Goal: Subscribe to service/newsletter

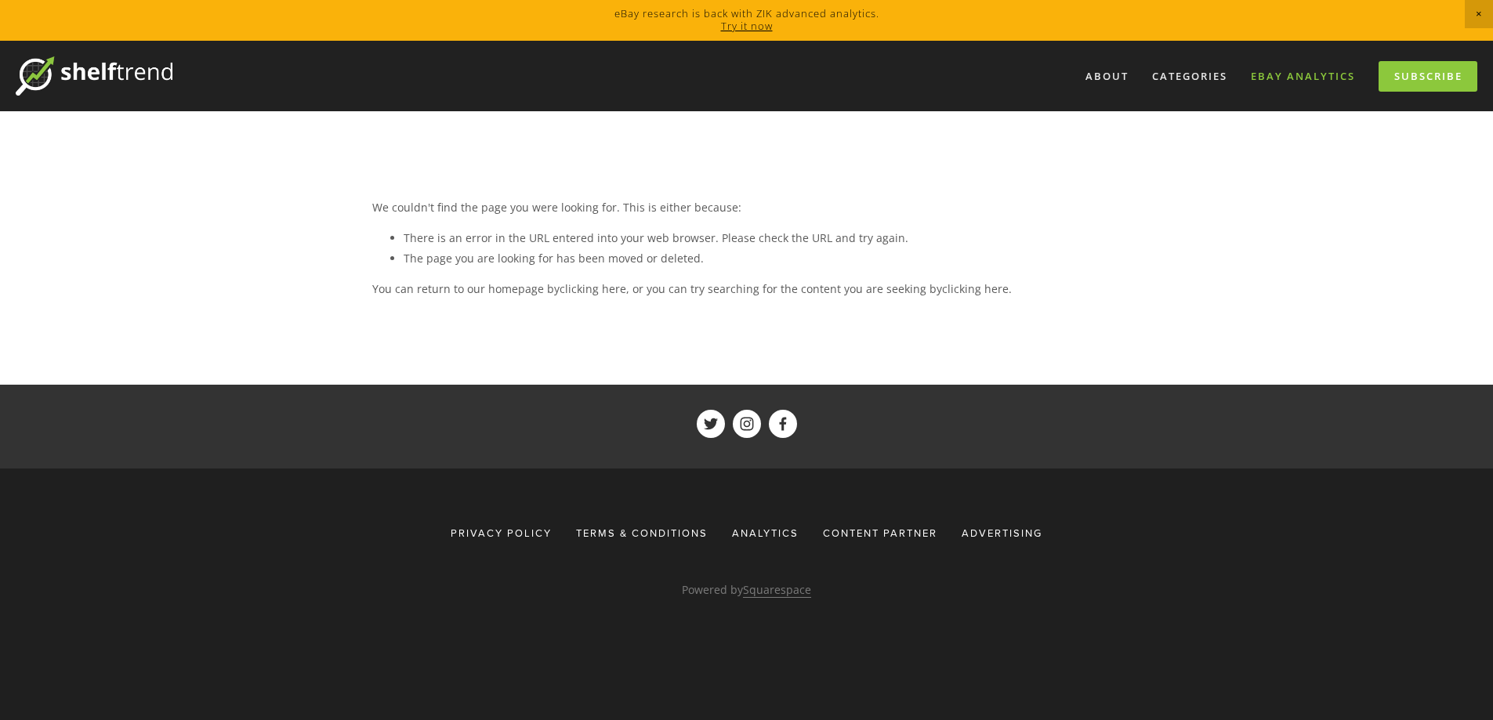
click at [1283, 80] on link "eBay Analytics" at bounding box center [1302, 76] width 125 height 26
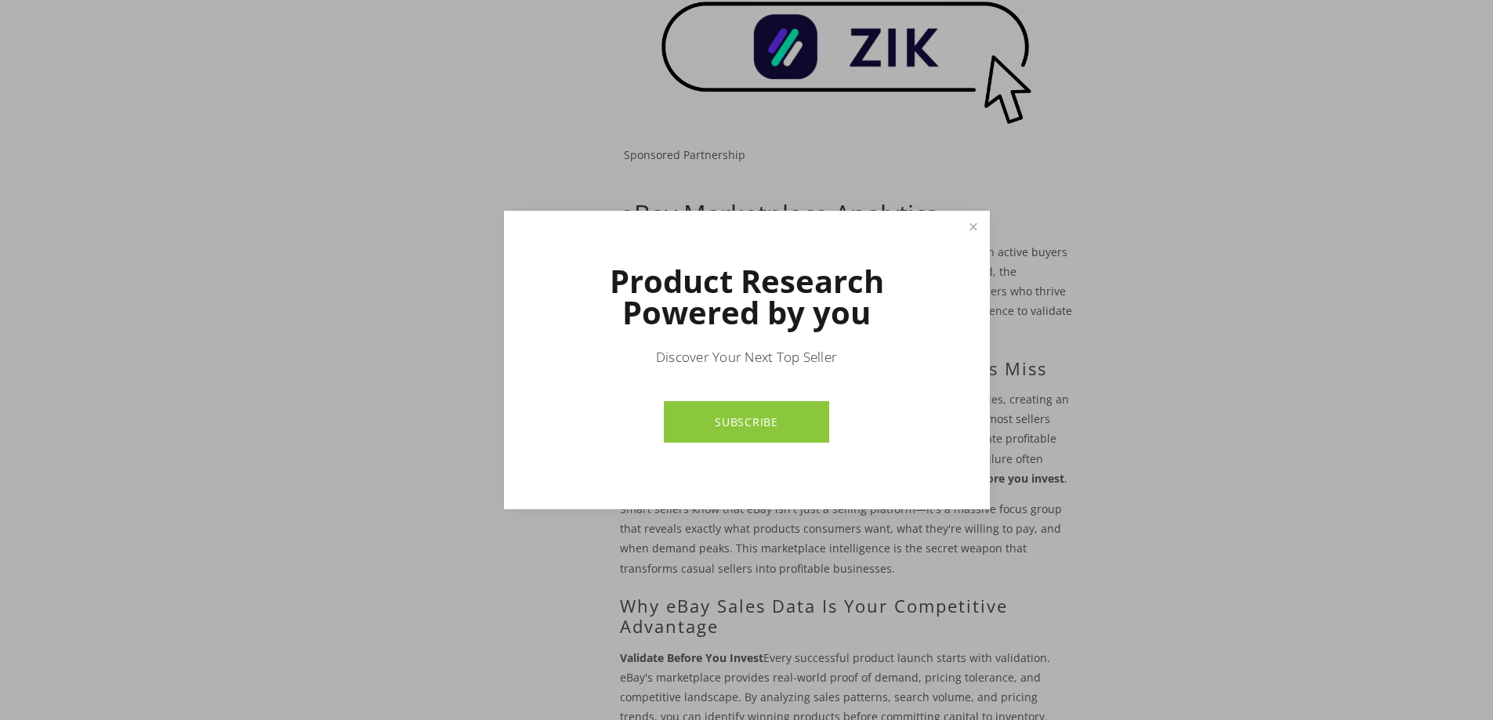
scroll to position [392, 0]
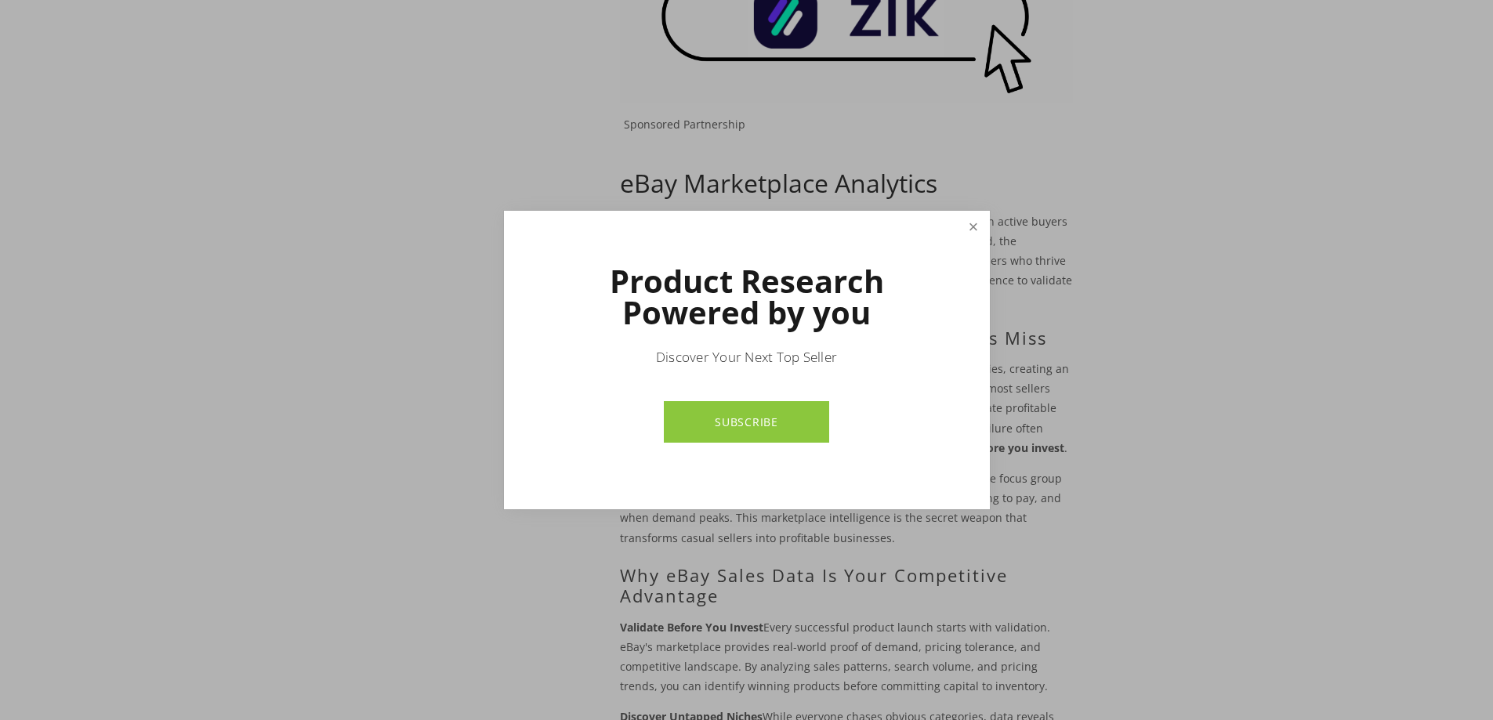
click at [972, 232] on link "Close" at bounding box center [972, 226] width 27 height 27
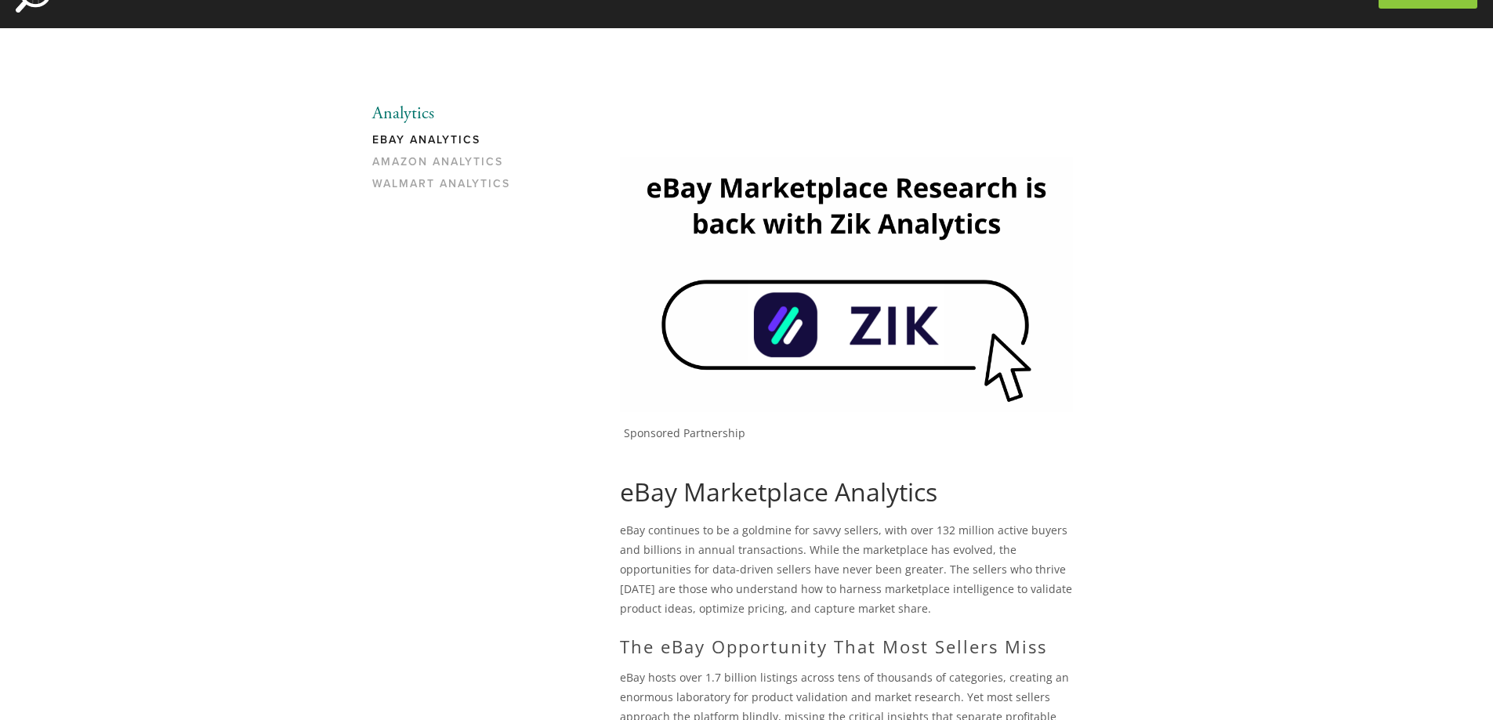
scroll to position [0, 0]
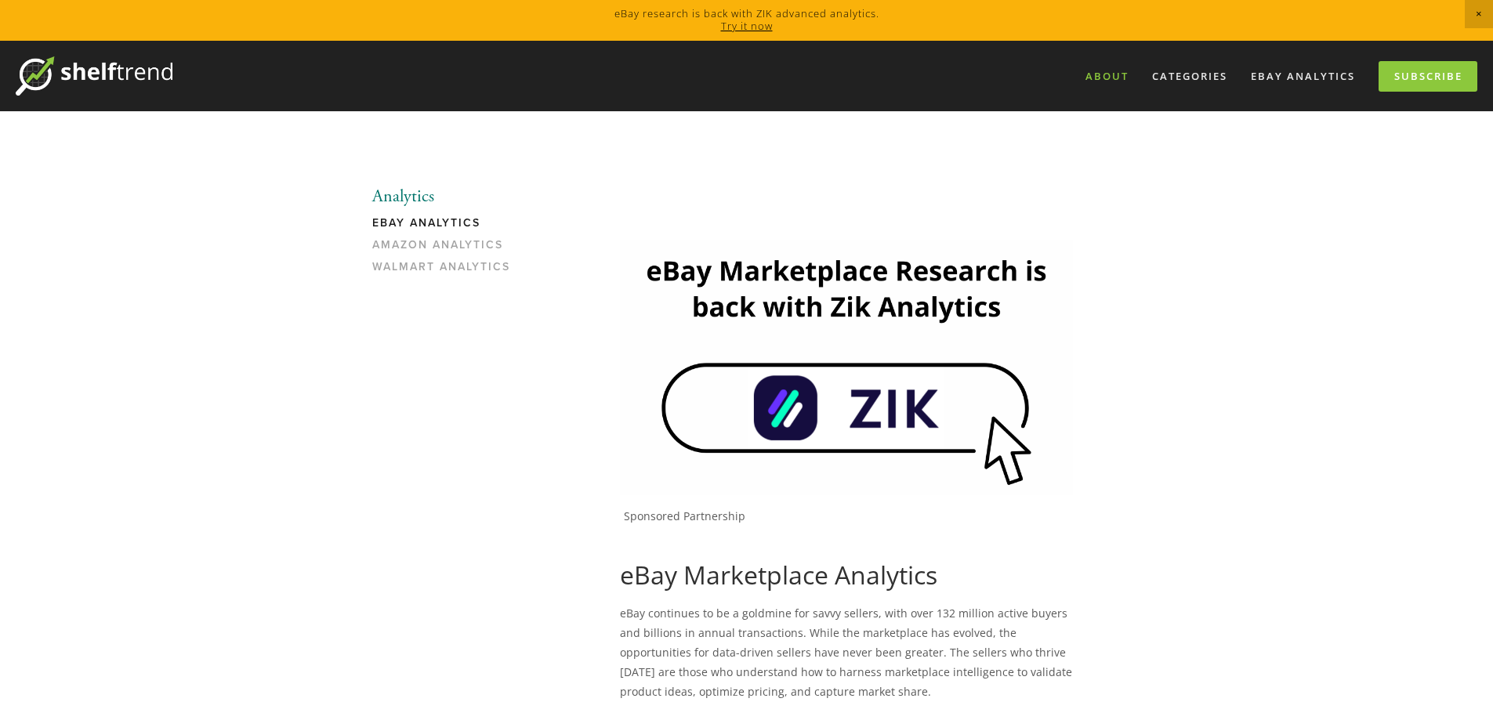
click at [1111, 79] on link "About" at bounding box center [1106, 76] width 63 height 26
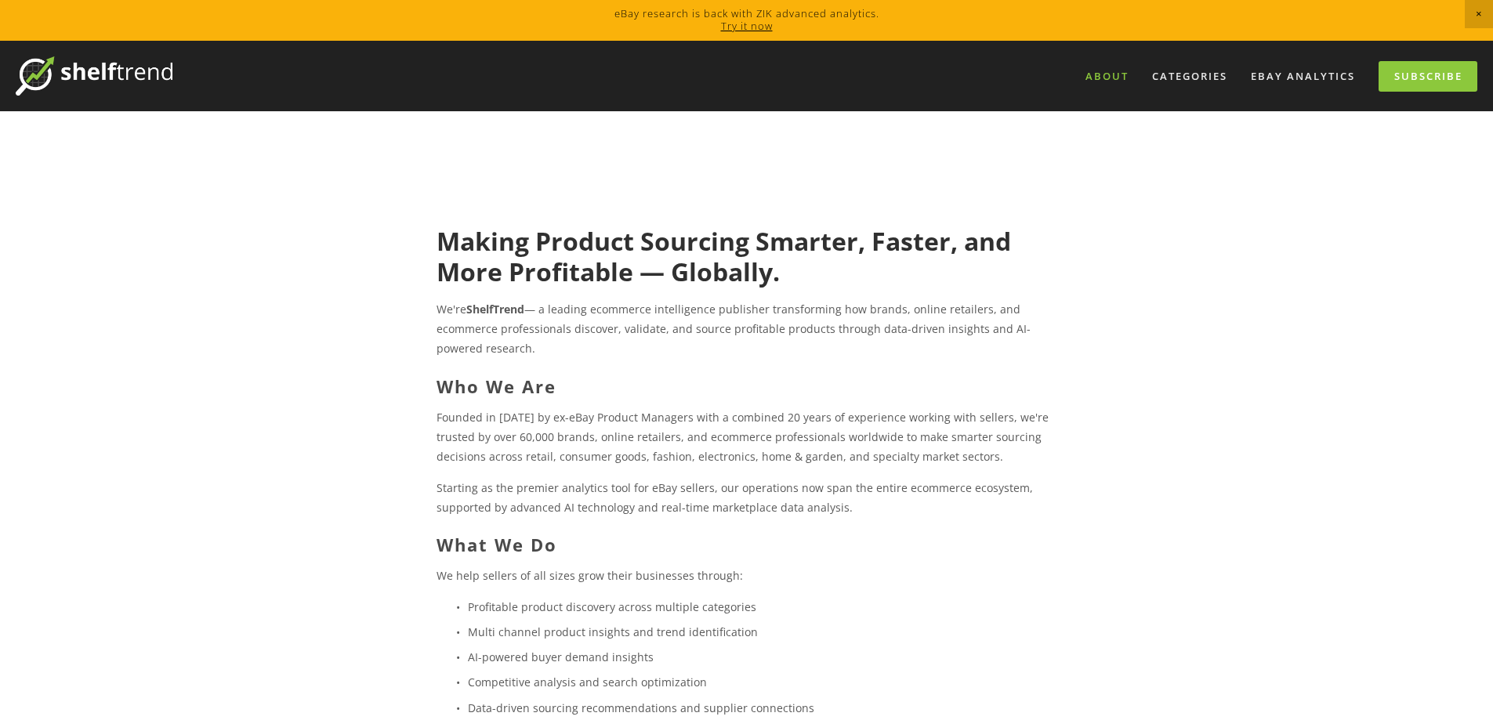
click at [157, 74] on img at bounding box center [94, 75] width 157 height 39
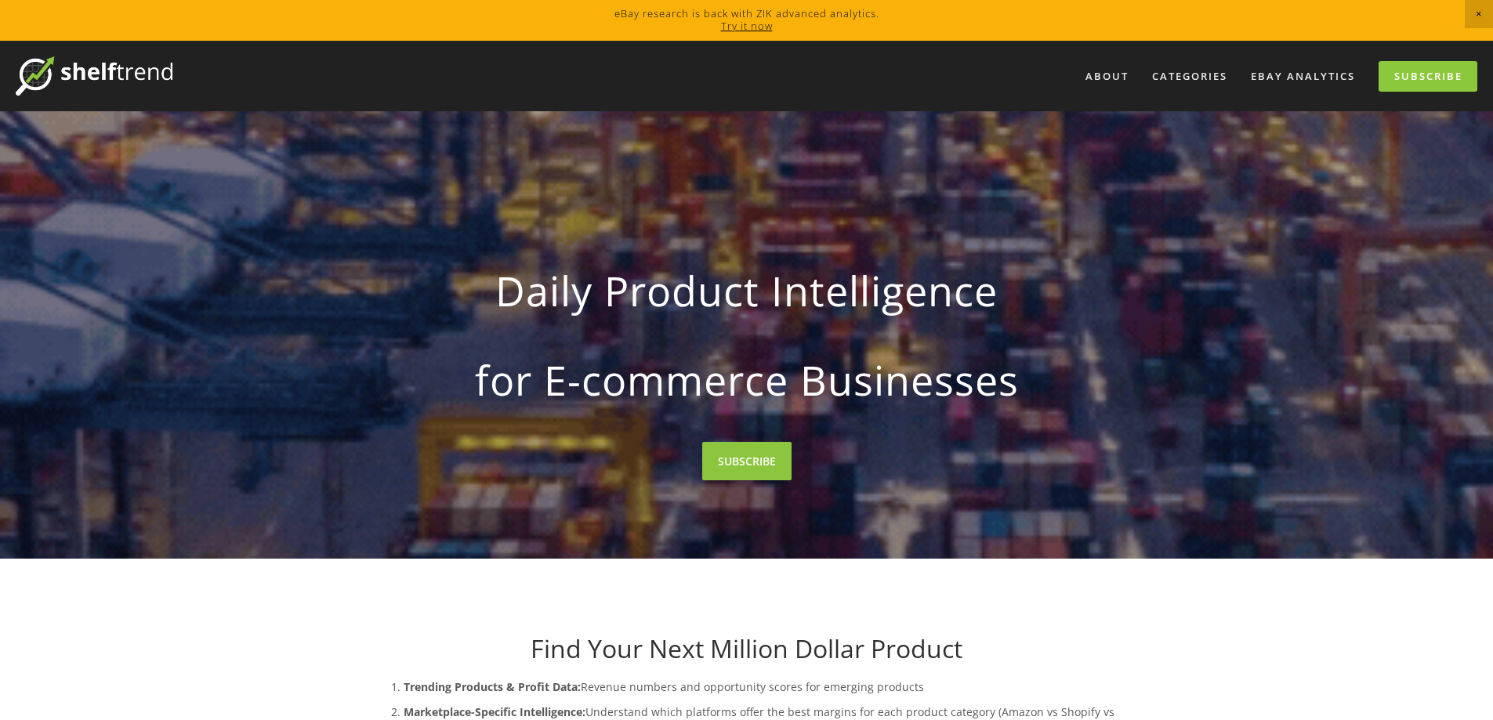
drag, startPoint x: 560, startPoint y: 0, endPoint x: 1186, endPoint y: 56, distance: 627.8
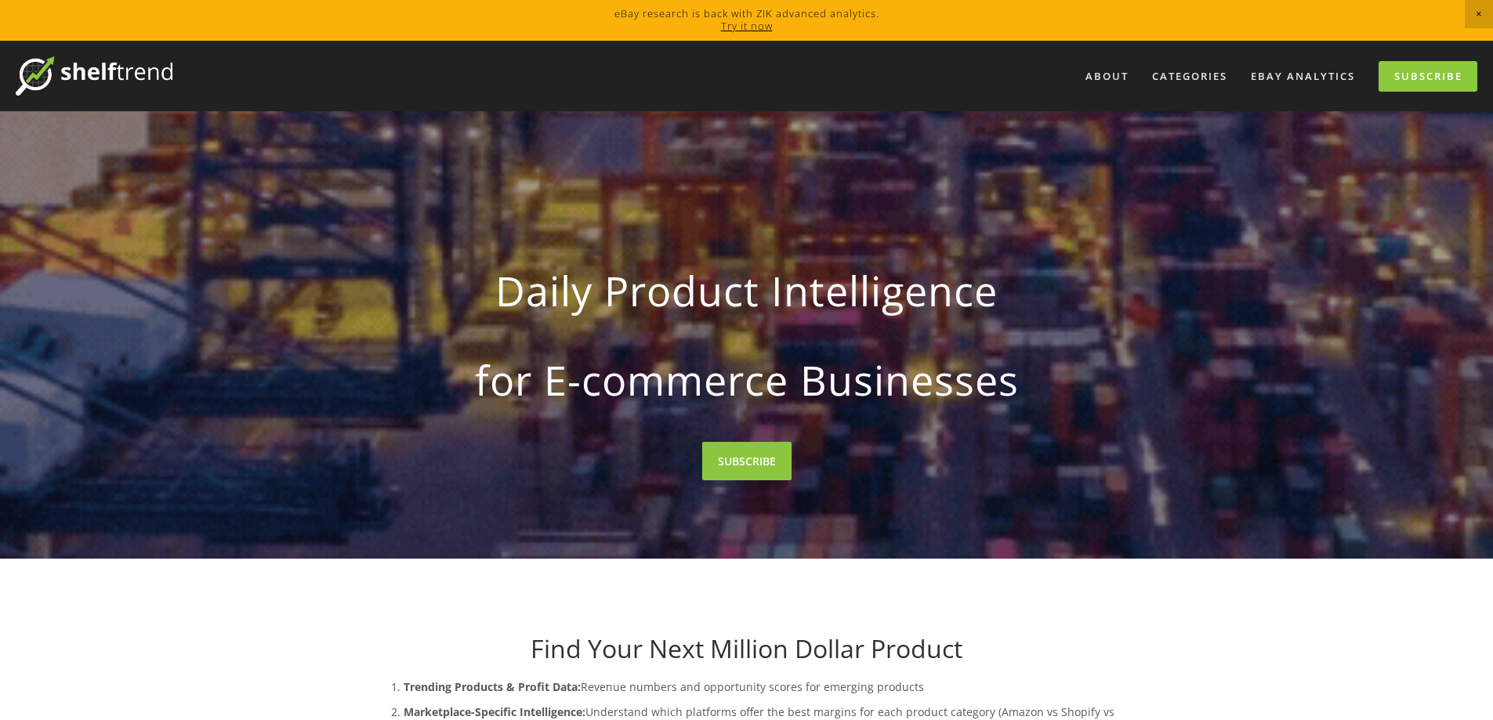
click at [1186, 56] on div "About Categories Auto Parts Electronics Fashion Home & Garden" at bounding box center [824, 75] width 1305 height 39
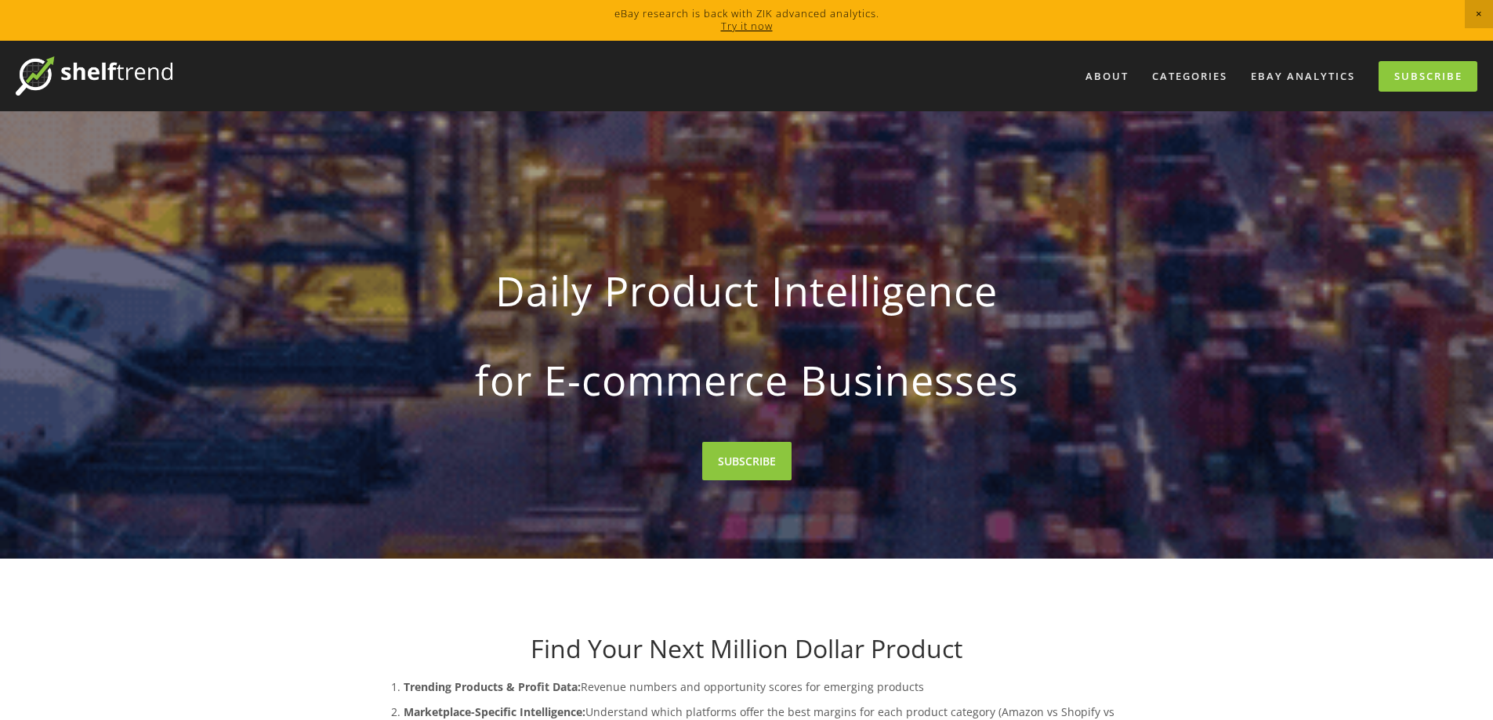
click at [758, 26] on link "Try it now" at bounding box center [747, 26] width 52 height 14
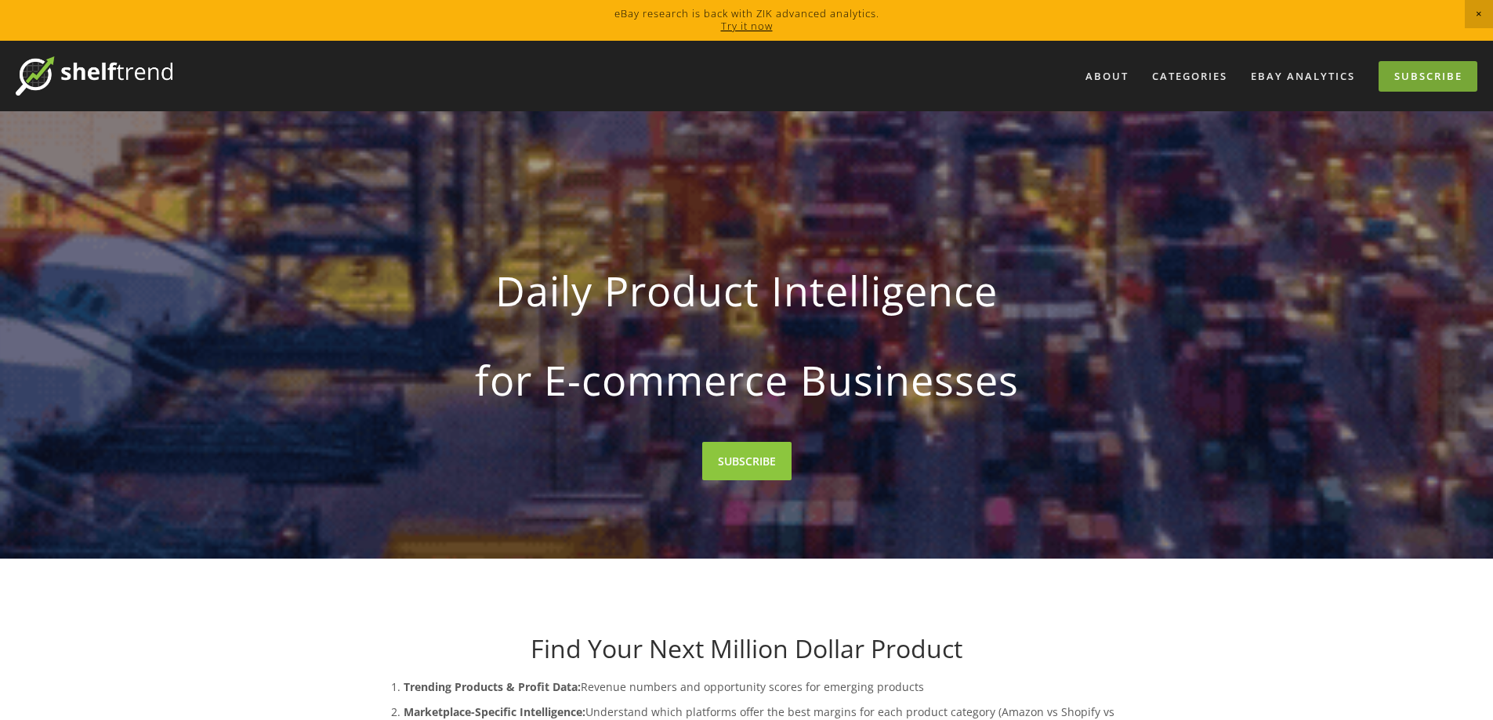
click at [1416, 79] on link "Subscribe" at bounding box center [1427, 76] width 99 height 31
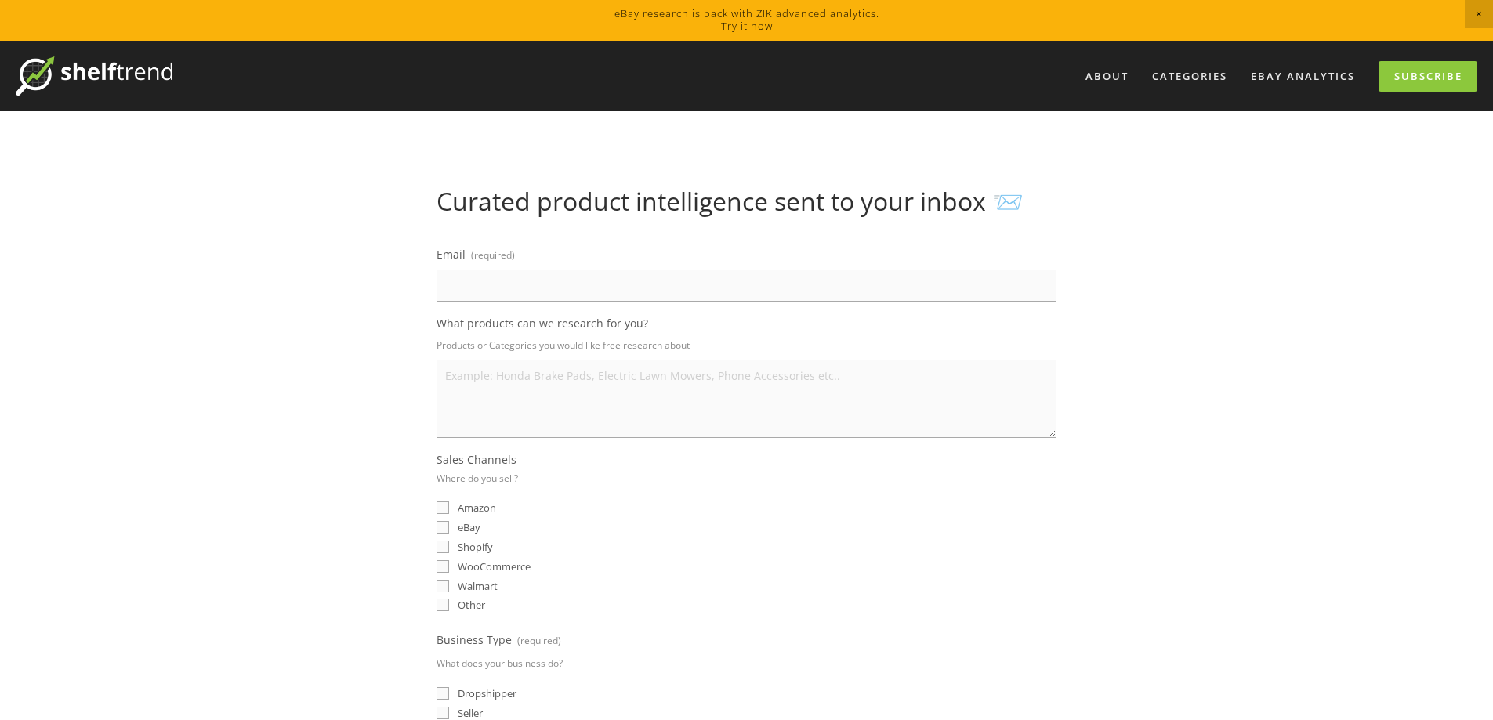
click at [753, 283] on input "Email (required)" at bounding box center [746, 286] width 620 height 32
type input "inus1228@gmail.com"
click at [758, 370] on textarea "What products can we research for you?" at bounding box center [746, 399] width 620 height 78
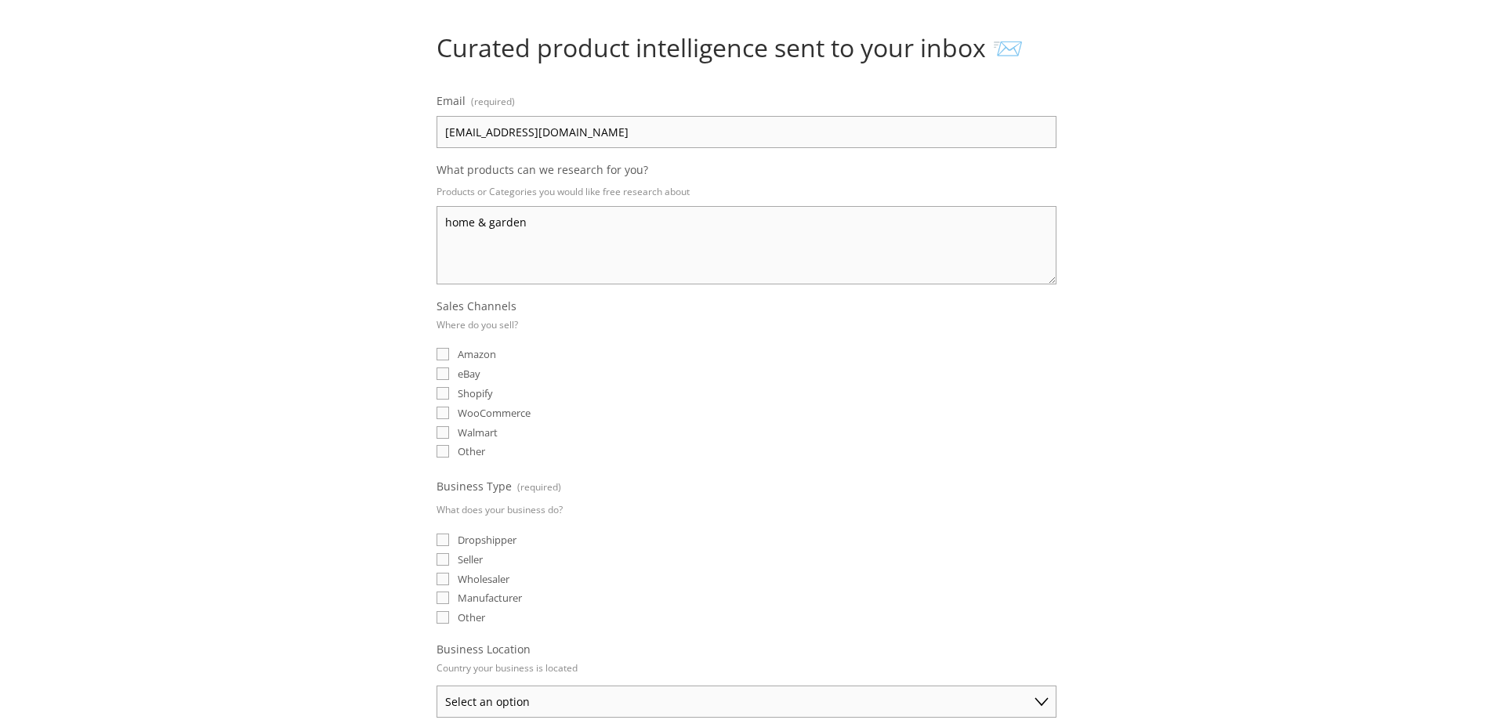
scroll to position [157, 0]
type textarea "home & garden"
click at [445, 371] on input "eBay" at bounding box center [442, 370] width 13 height 13
checkbox input "true"
click at [447, 389] on input "Shopify" at bounding box center [442, 390] width 13 height 13
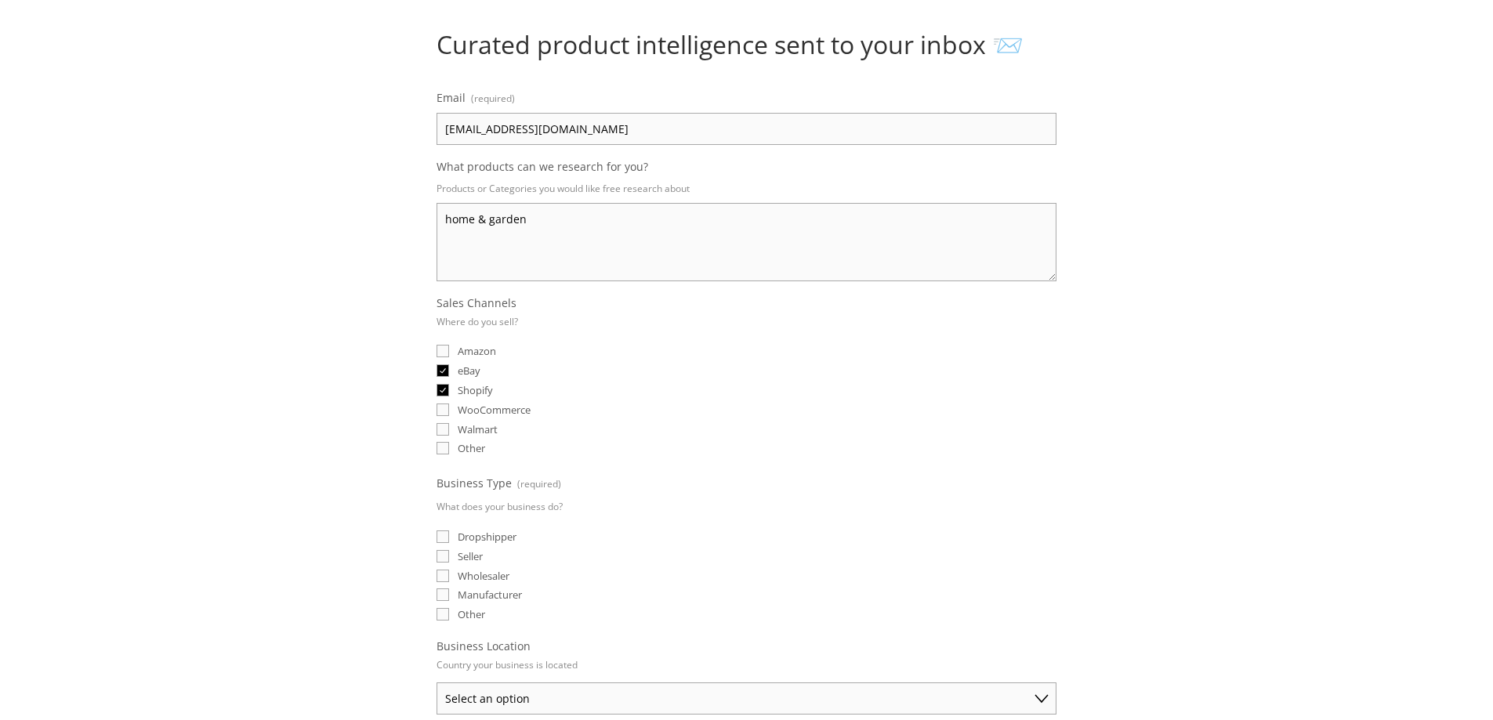
checkbox input "true"
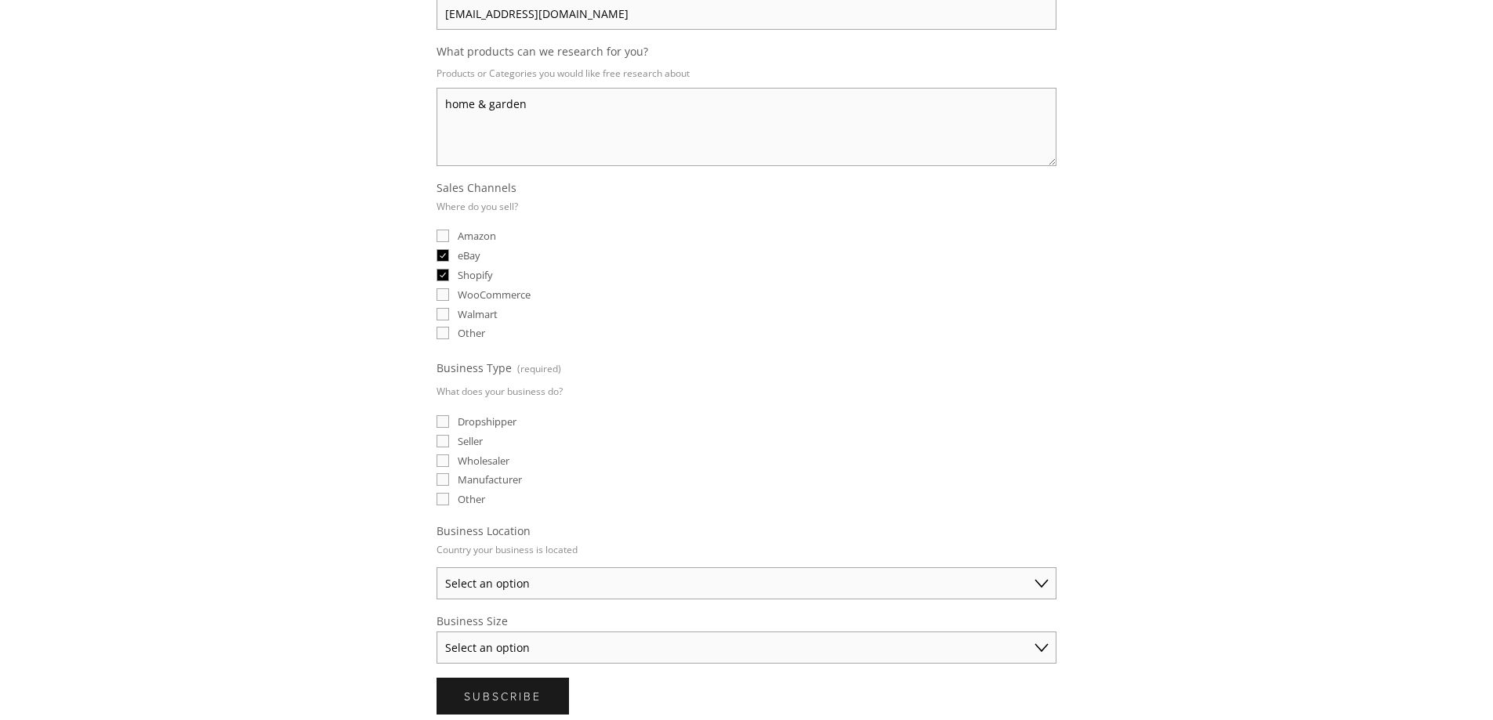
scroll to position [392, 0]
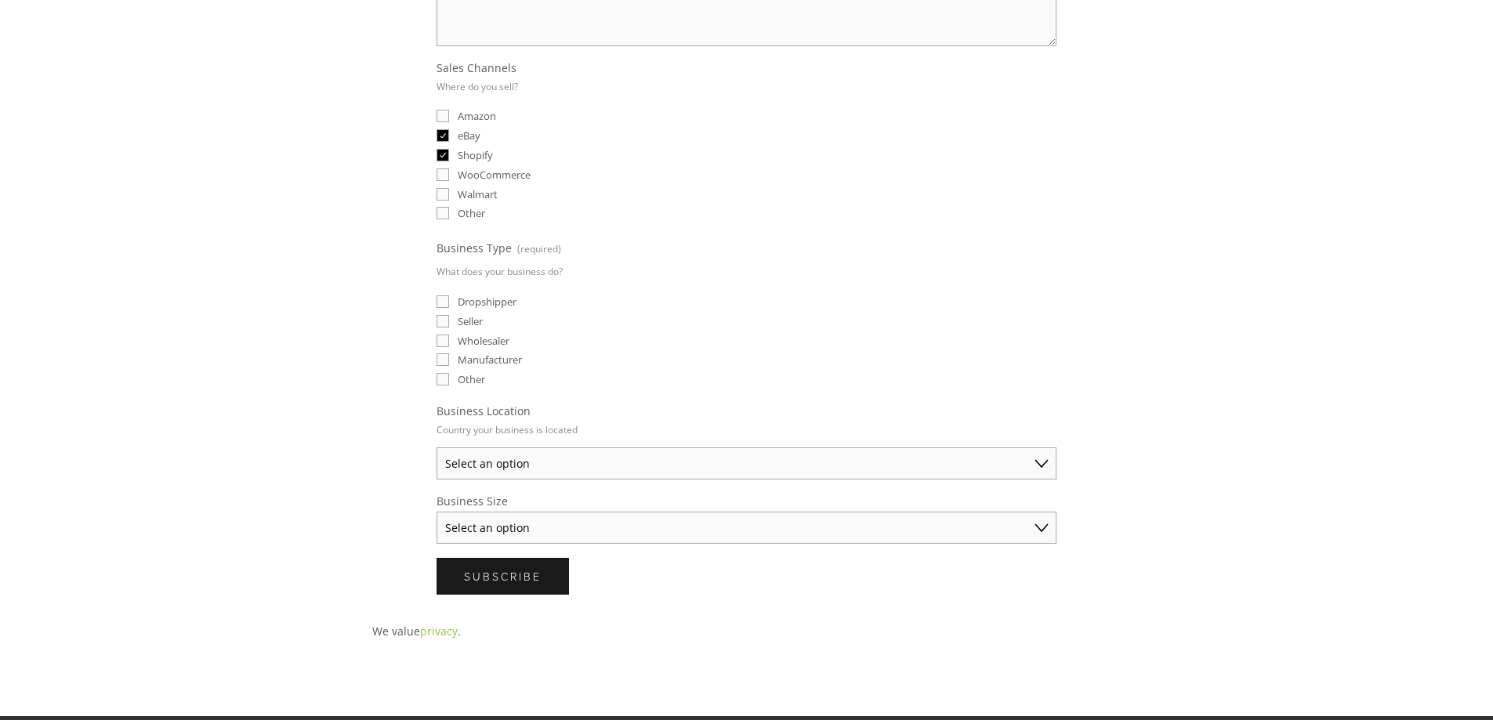
click at [447, 303] on input "Dropshipper" at bounding box center [442, 301] width 13 height 13
checkbox input "true"
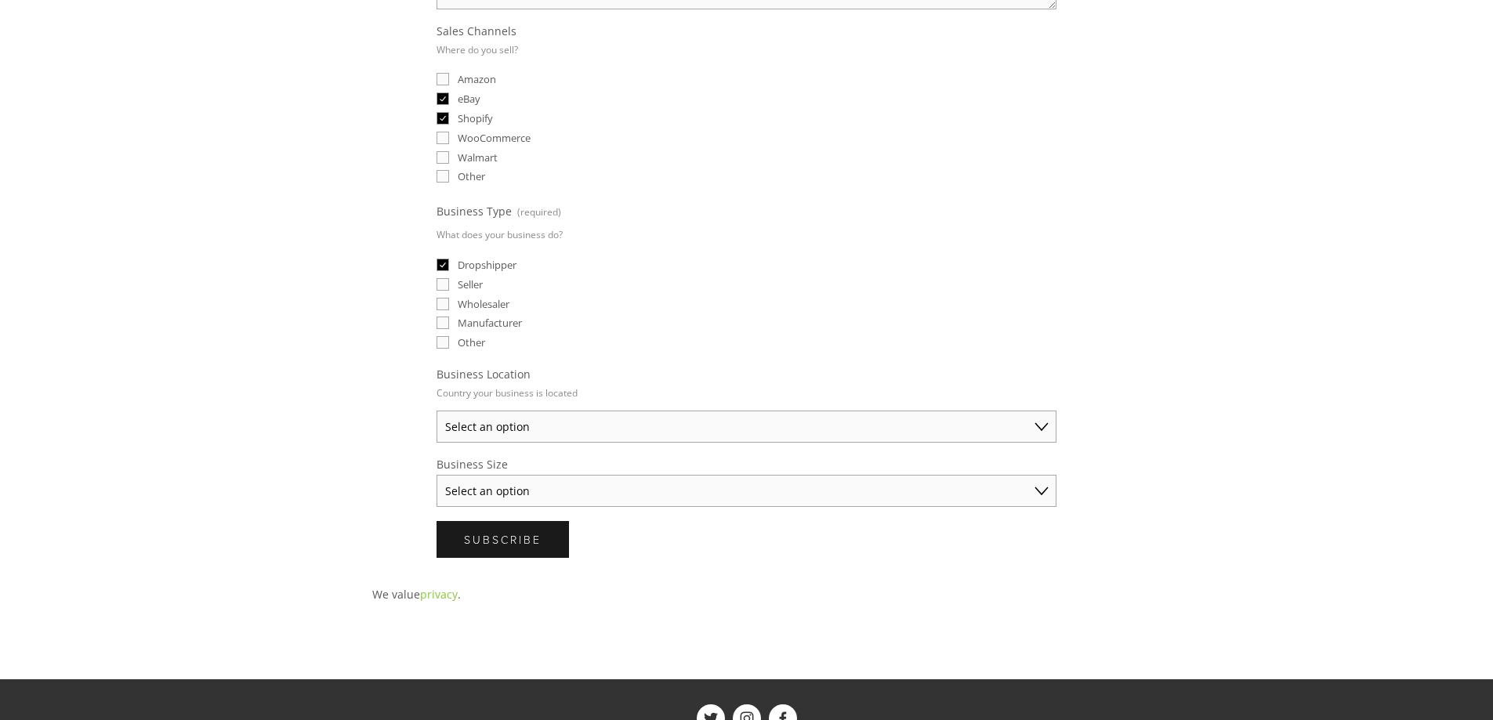
scroll to position [470, 0]
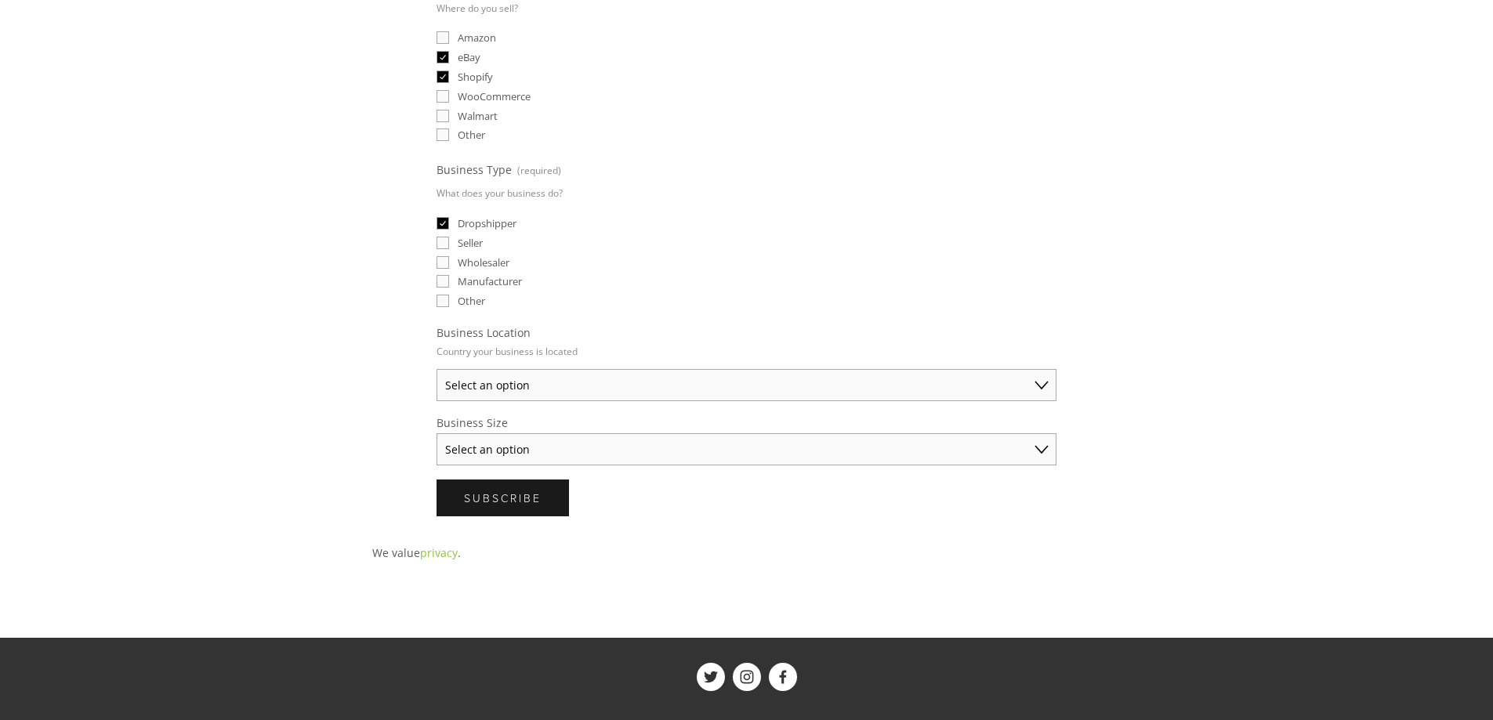
click at [1035, 383] on select "Select an option Australia United States United Kingdom China Japan Germany Can…" at bounding box center [746, 385] width 620 height 32
select select "United States"
click at [436, 369] on select "Select an option Australia United States United Kingdom China Japan Germany Can…" at bounding box center [746, 385] width 620 height 32
click at [1043, 451] on select "Select an option Solo Merchant (under $50K annual sales) Small Business ($50K -…" at bounding box center [746, 449] width 620 height 32
select select "Solo Merchant (under $50K annual sales)"
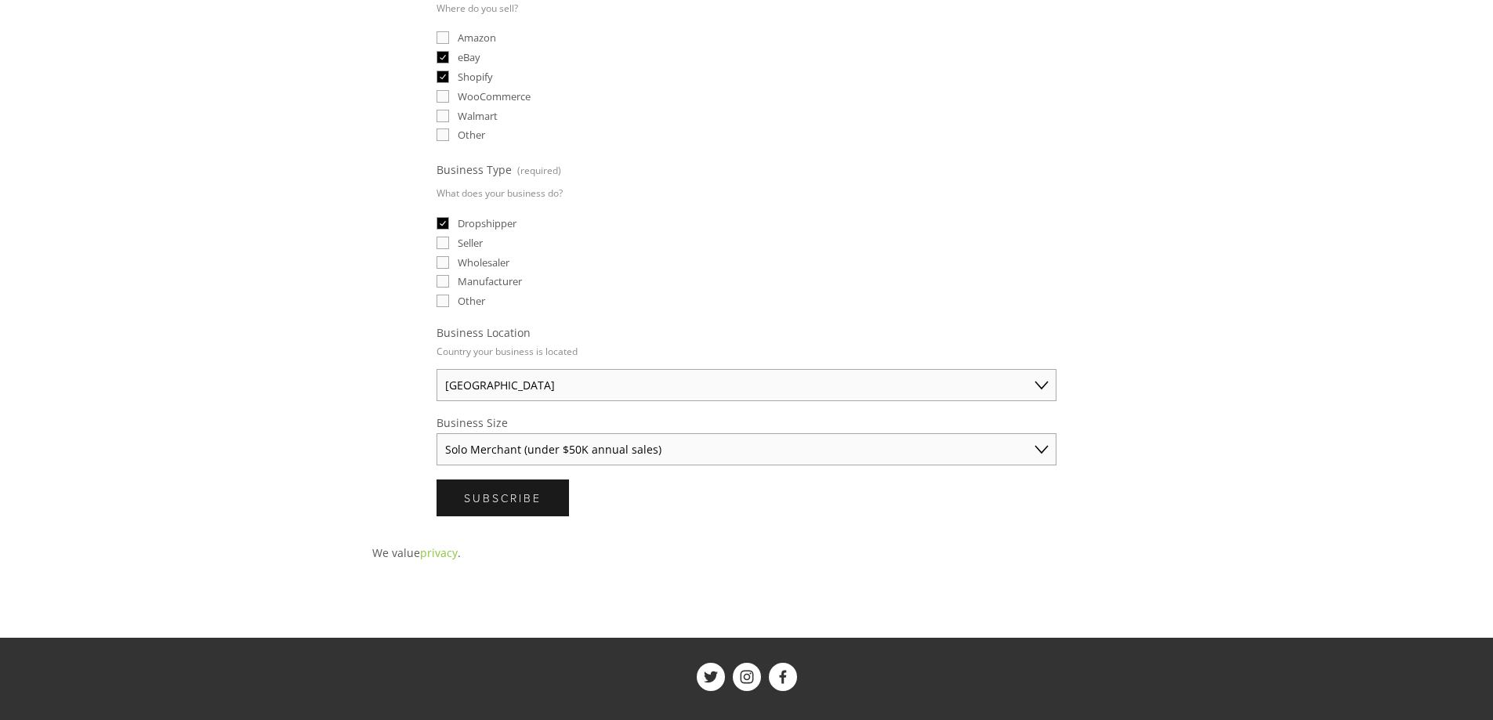
click at [436, 433] on select "Select an option Solo Merchant (under $50K annual sales) Small Business ($50K -…" at bounding box center [746, 449] width 620 height 32
click at [525, 507] on button "Subscribe Subscribe" at bounding box center [502, 498] width 132 height 37
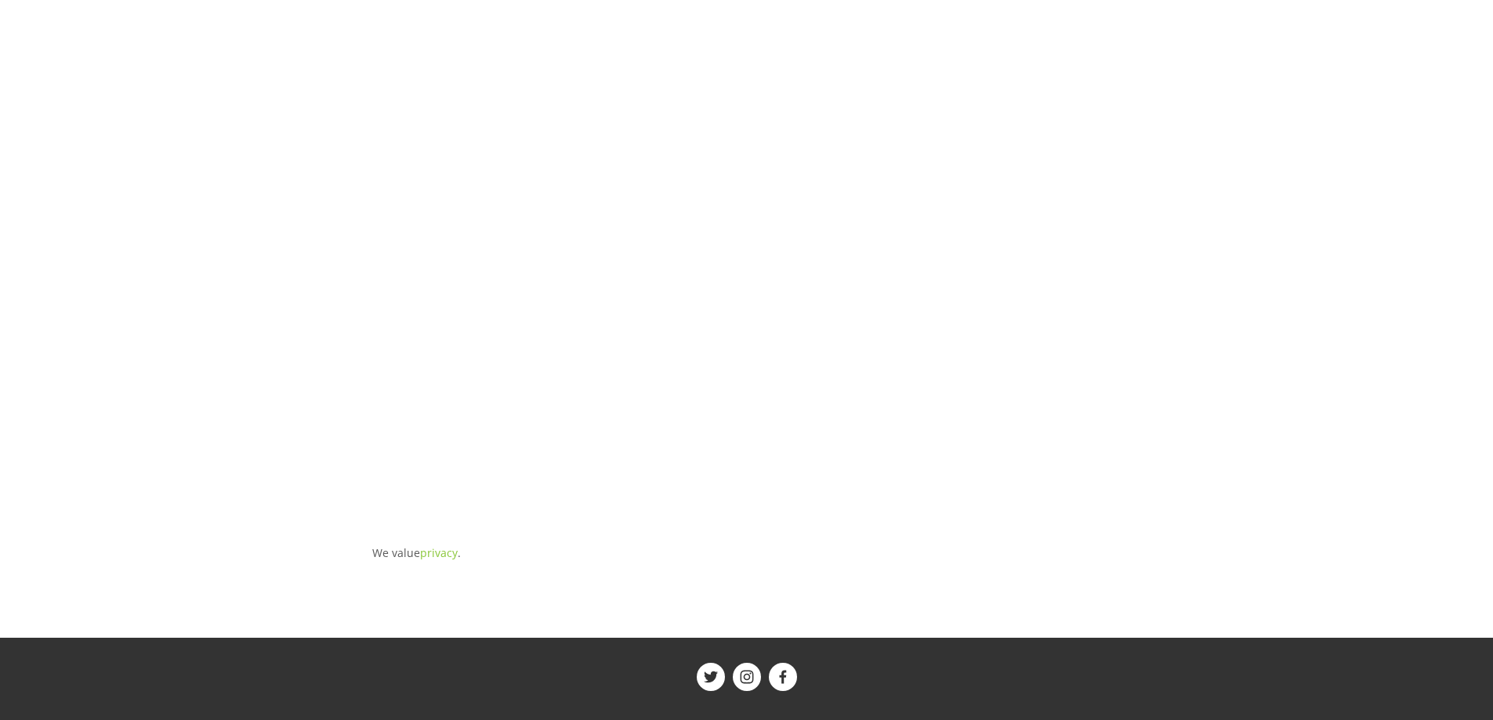
scroll to position [0, 0]
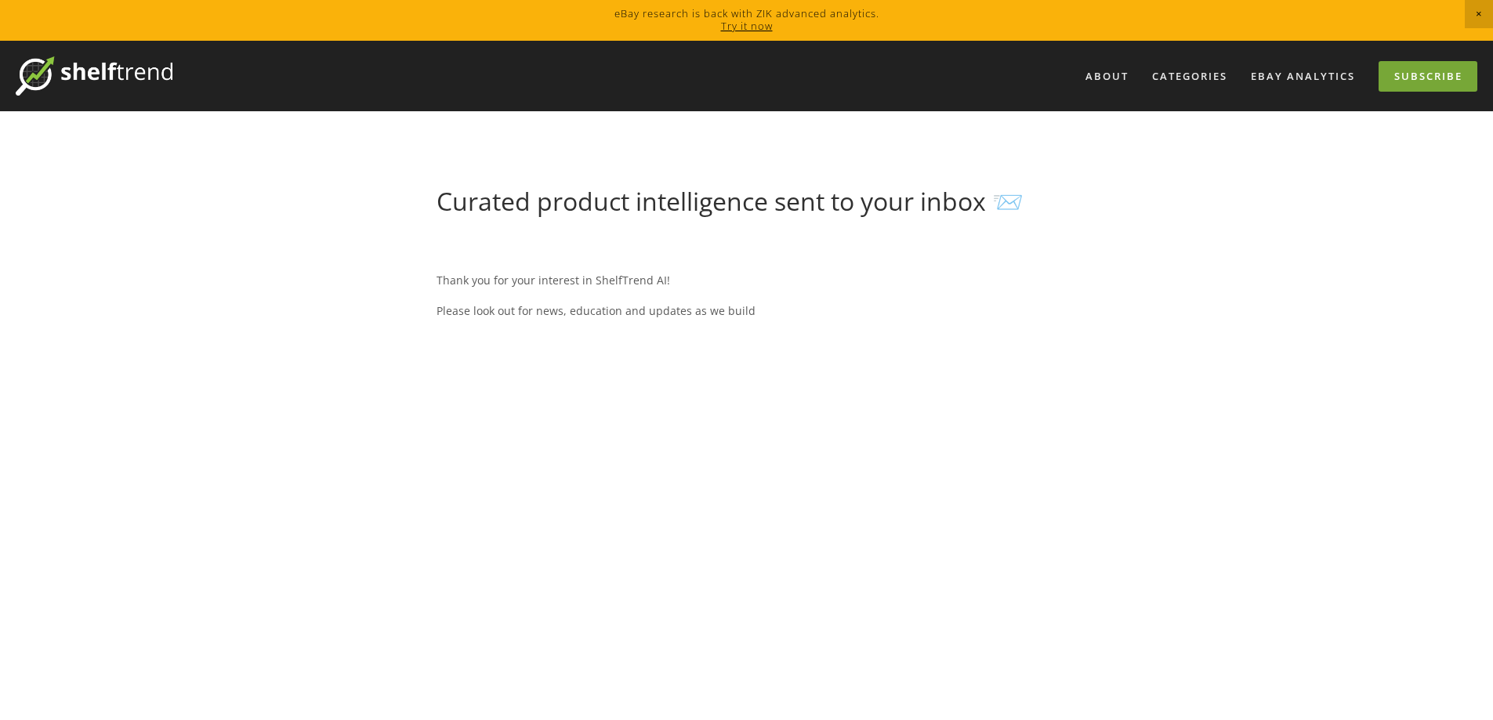
click at [1399, 80] on link "Subscribe" at bounding box center [1427, 76] width 99 height 31
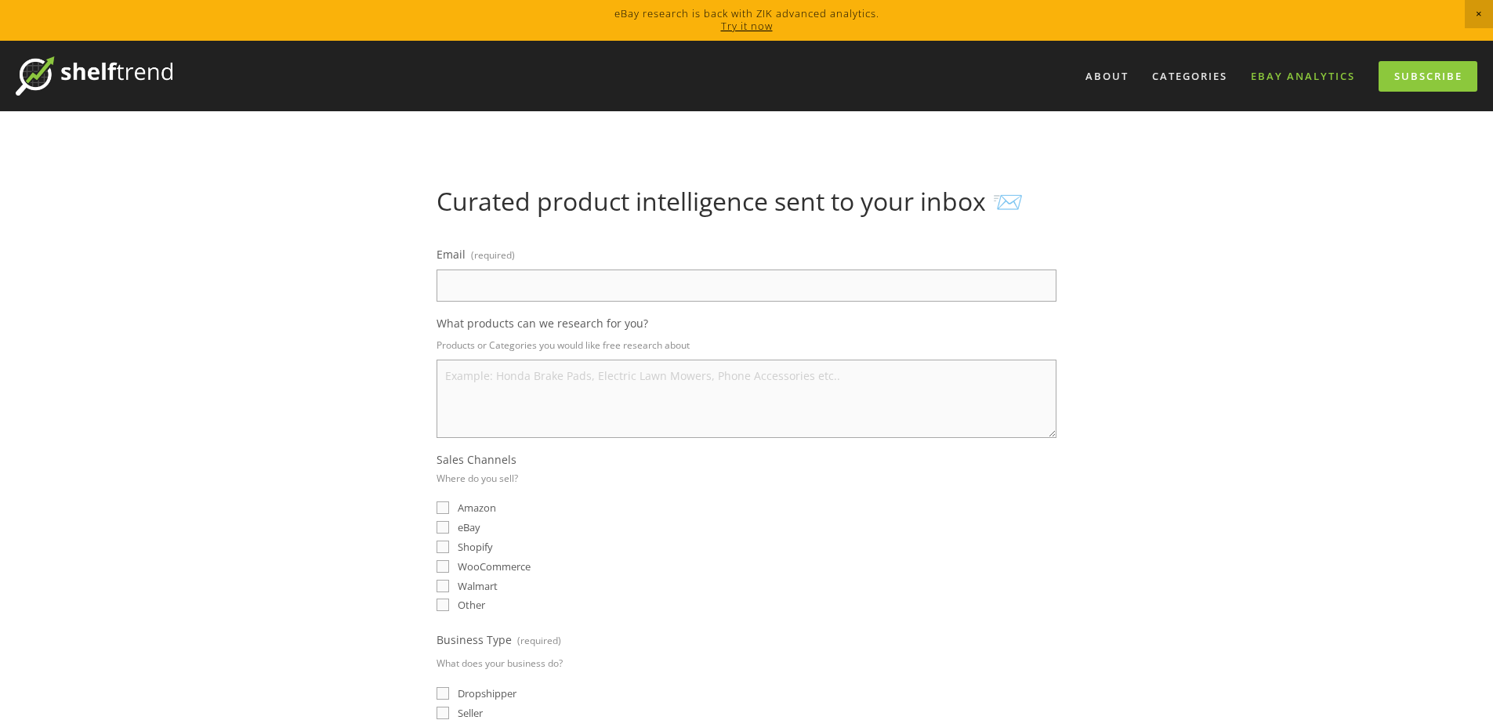
click at [1321, 81] on link "eBay Analytics" at bounding box center [1302, 76] width 125 height 26
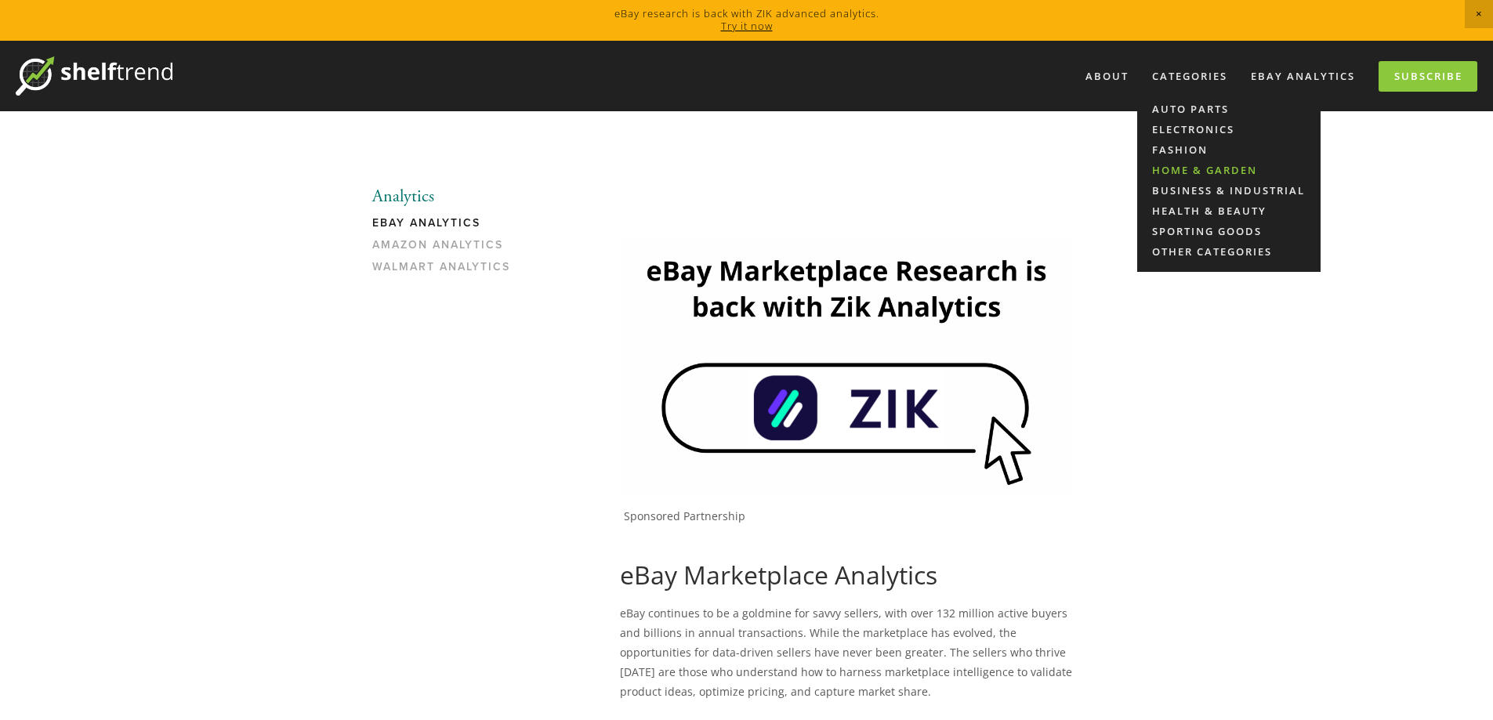
click at [1191, 175] on link "Home & Garden" at bounding box center [1228, 170] width 183 height 20
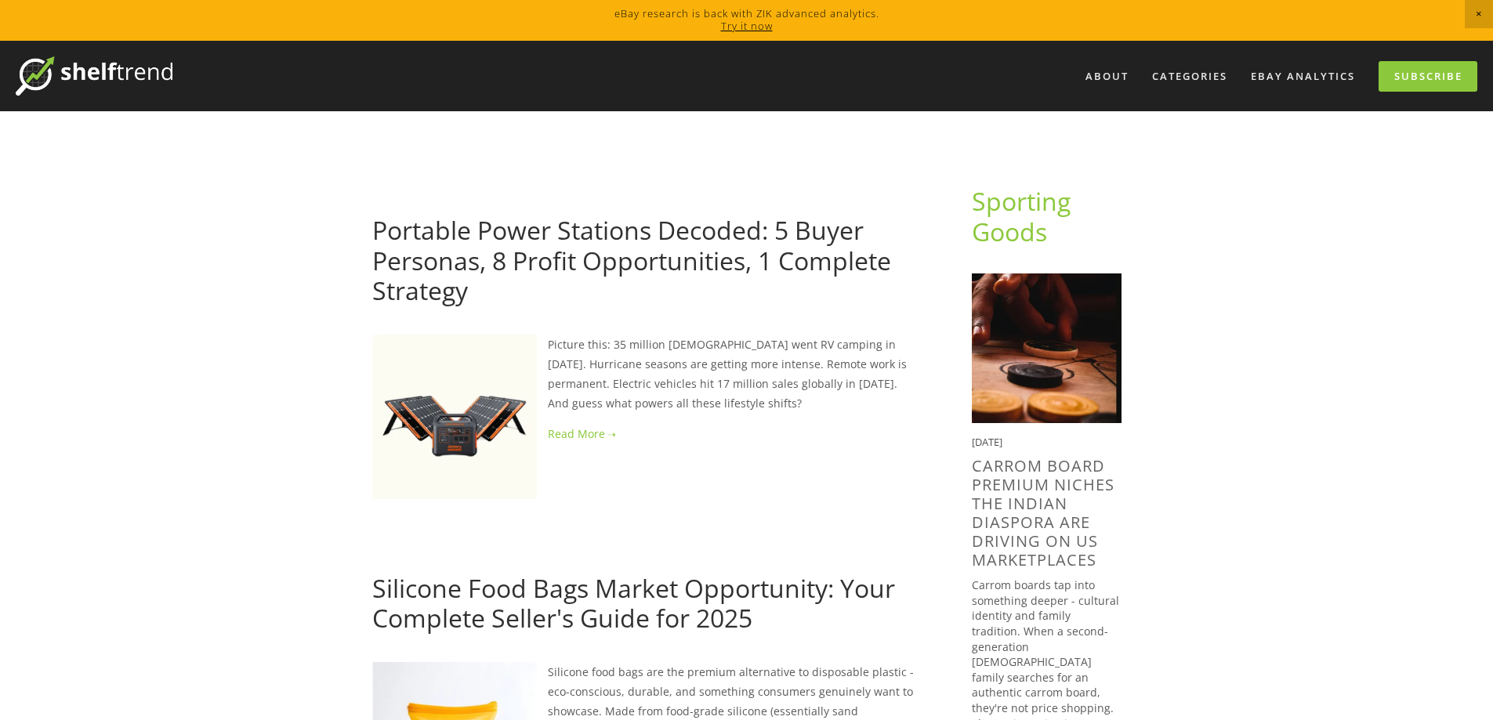
click at [1476, 12] on span "Close Announcement" at bounding box center [1478, 14] width 28 height 28
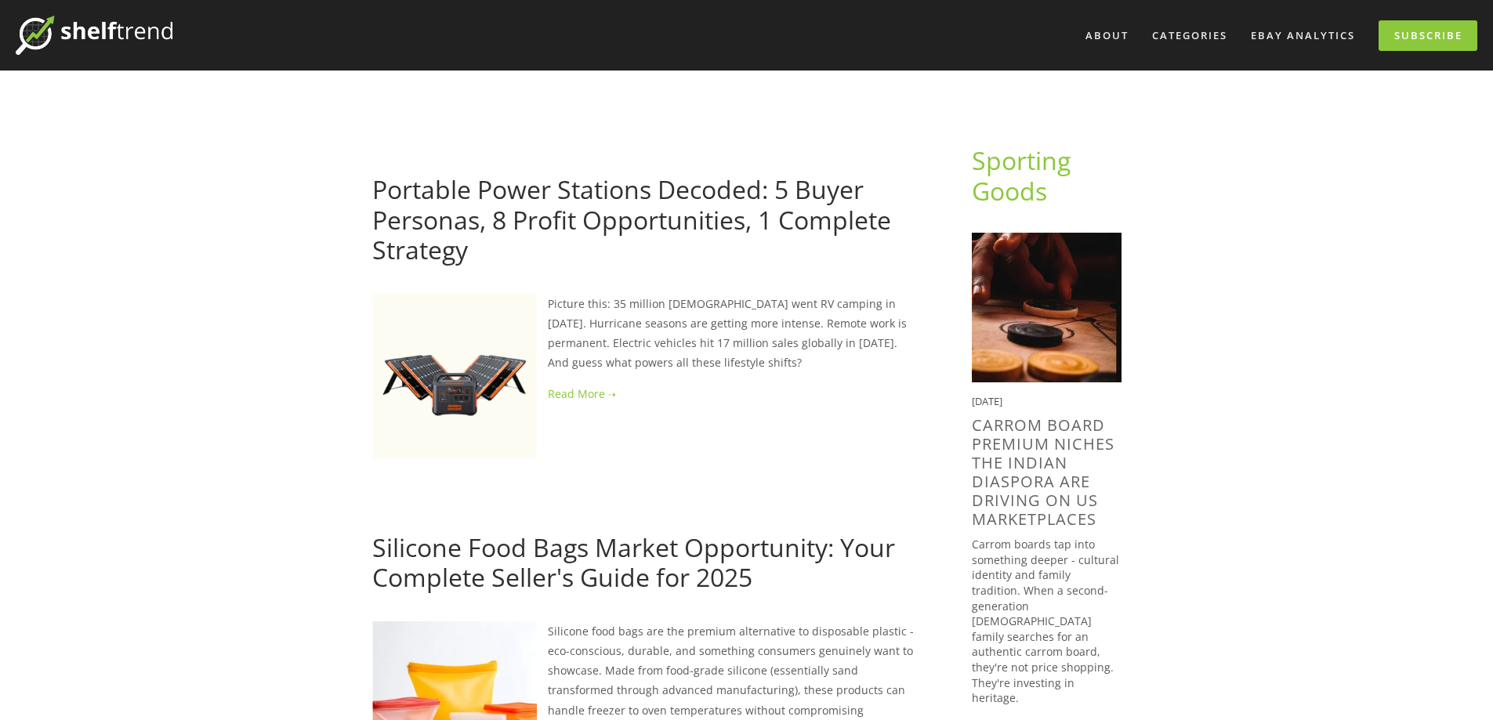
click at [42, 34] on img at bounding box center [94, 35] width 157 height 39
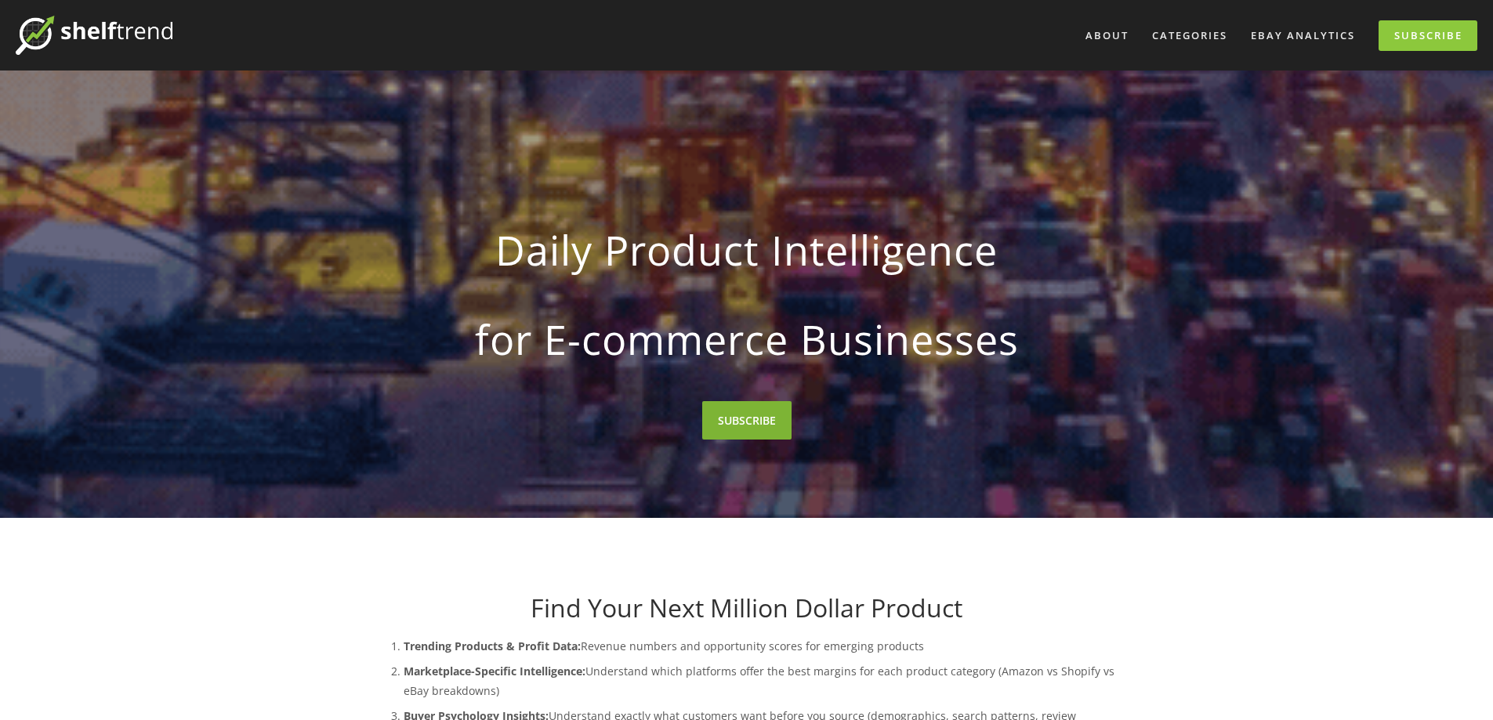
click at [721, 421] on link "SUBSCRIBE" at bounding box center [746, 420] width 89 height 38
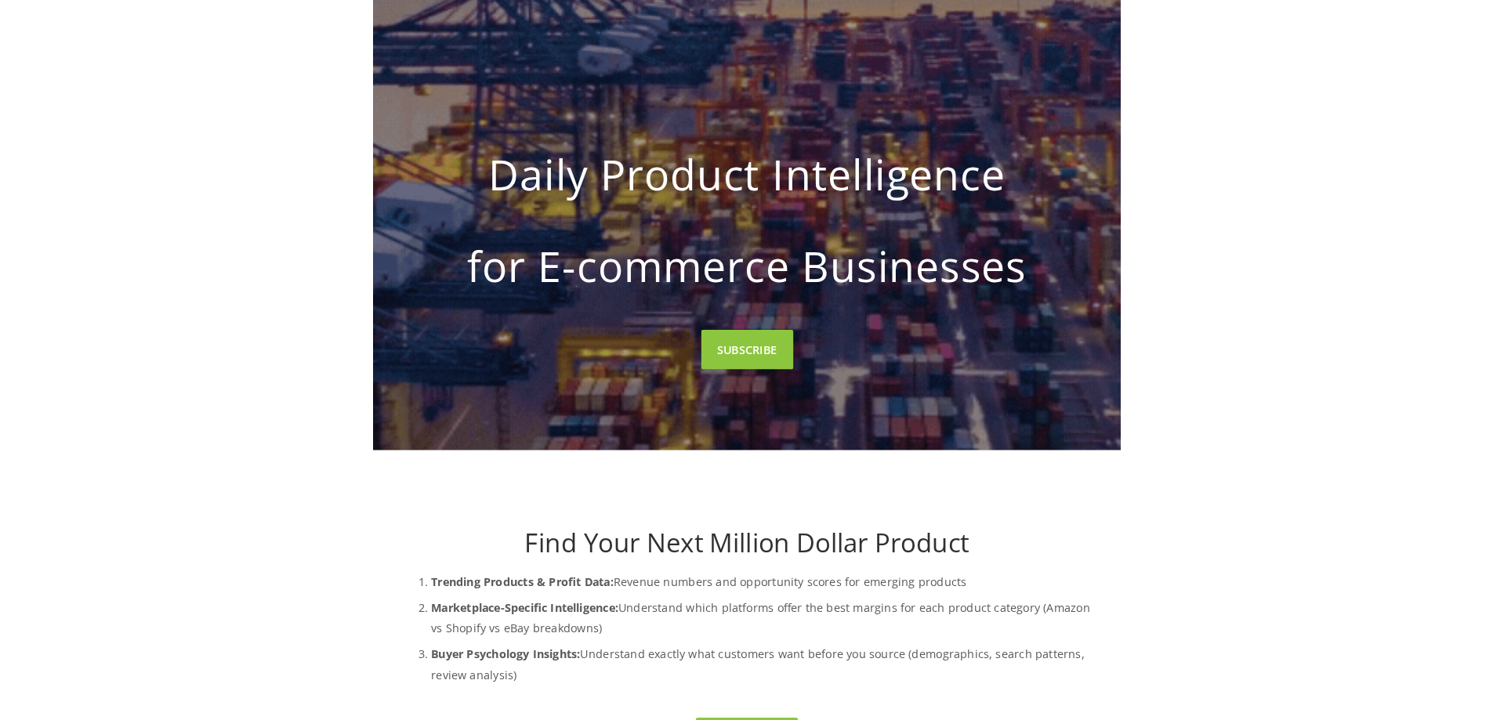
scroll to position [78, 0]
